Goal: Check status

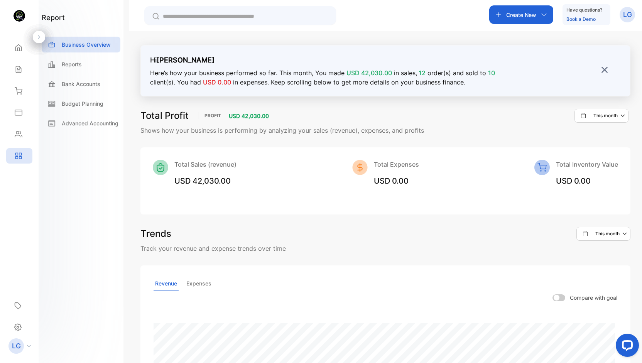
scroll to position [154, 0]
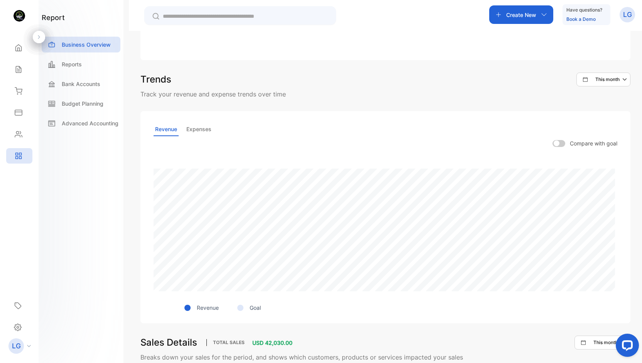
click at [623, 81] on icon "button" at bounding box center [625, 79] width 9 height 9
click at [609, 103] on p "This year" at bounding box center [609, 103] width 20 height 7
click at [83, 69] on div "Reports" at bounding box center [81, 64] width 79 height 16
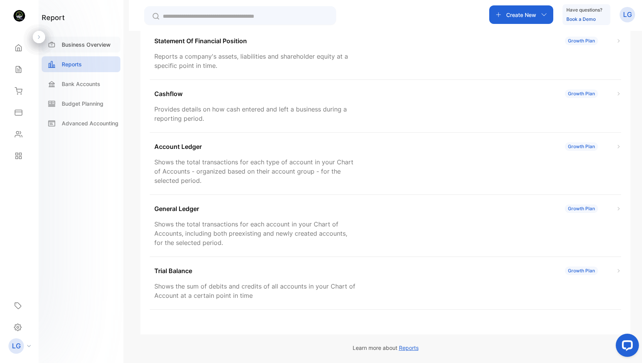
click at [79, 44] on p "Business Overview" at bounding box center [86, 44] width 49 height 8
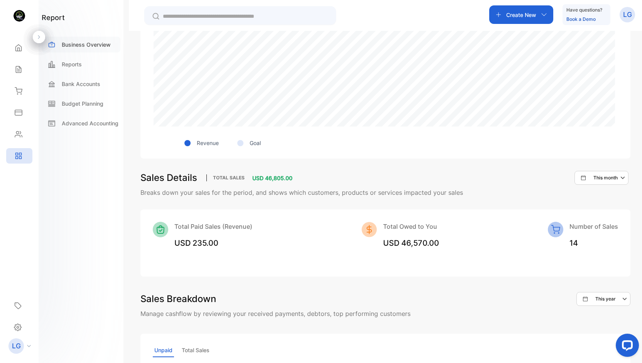
scroll to position [344, 0]
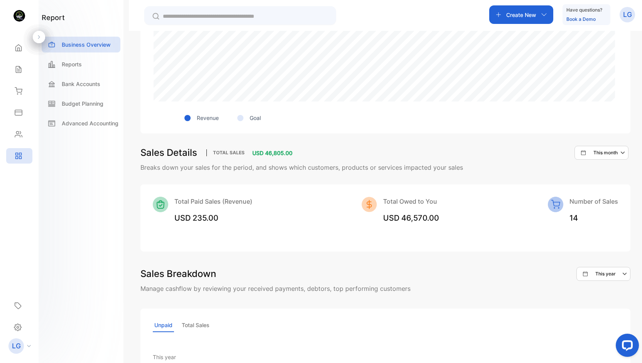
click at [623, 152] on icon "button" at bounding box center [623, 152] width 9 height 9
click at [612, 181] on div "This year" at bounding box center [607, 176] width 45 height 15
